Goal: Find specific page/section: Find specific page/section

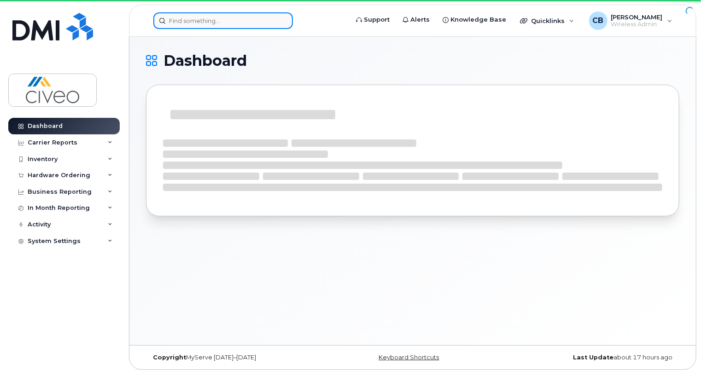
click at [248, 19] on input at bounding box center [223, 20] width 140 height 17
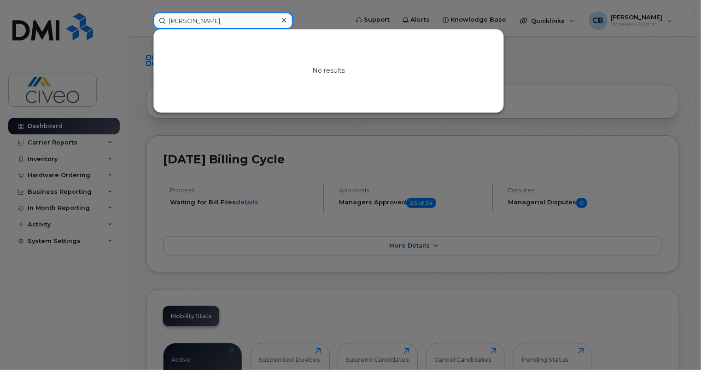
drag, startPoint x: 257, startPoint y: 26, endPoint x: 82, endPoint y: 24, distance: 174.1
click at [146, 24] on div "nick h No results" at bounding box center [248, 20] width 204 height 17
paste input "David Bushell"
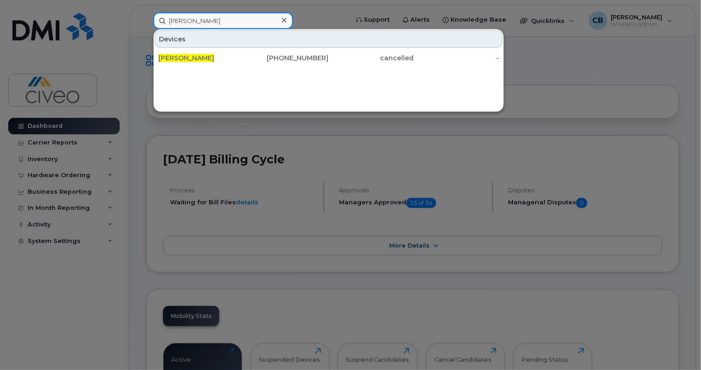
type input "David Bushell"
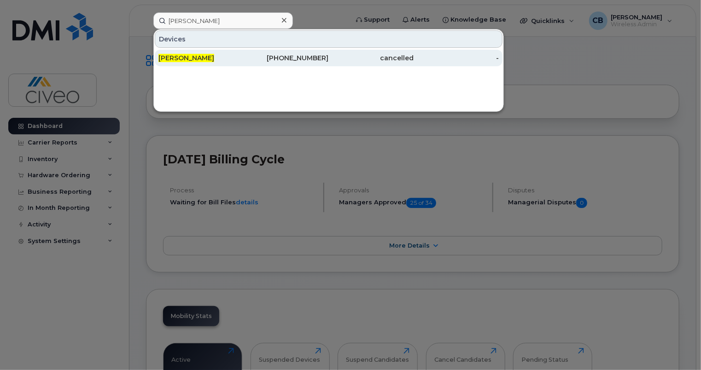
click at [219, 64] on div "[PERSON_NAME]" at bounding box center [200, 58] width 85 height 17
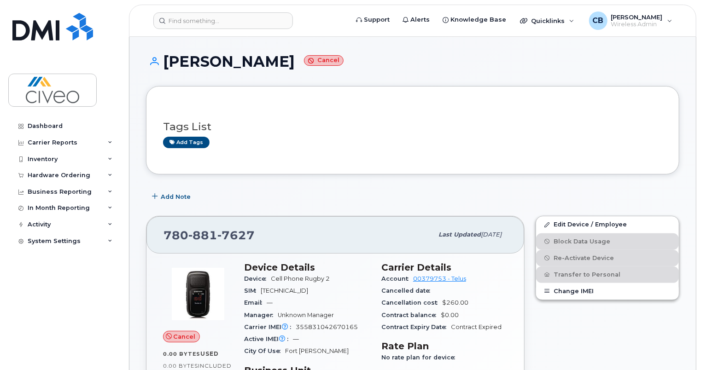
drag, startPoint x: 272, startPoint y: 61, endPoint x: 159, endPoint y: 63, distance: 112.4
click at [159, 63] on h1 "[PERSON_NAME] Cancel" at bounding box center [412, 61] width 533 height 16
copy h1 "[PERSON_NAME]"
click at [243, 22] on input at bounding box center [223, 20] width 140 height 17
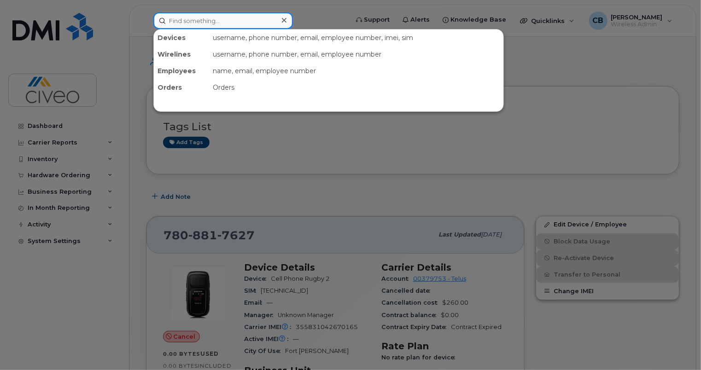
click at [243, 22] on input at bounding box center [223, 20] width 140 height 17
paste input "[PERSON_NAME]"
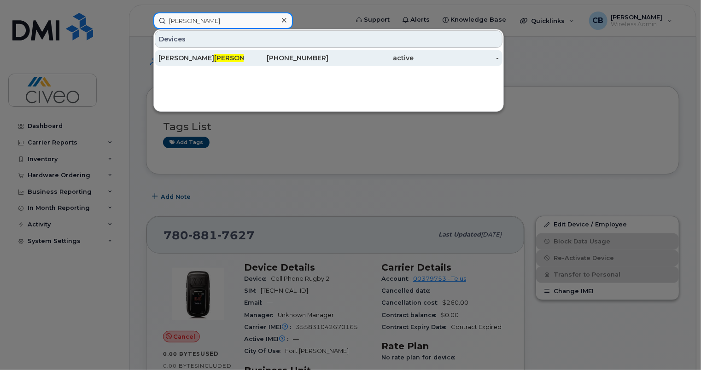
type input "[PERSON_NAME]"
click at [214, 61] on span "[PERSON_NAME]" at bounding box center [242, 58] width 56 height 8
